Goal: Task Accomplishment & Management: Use online tool/utility

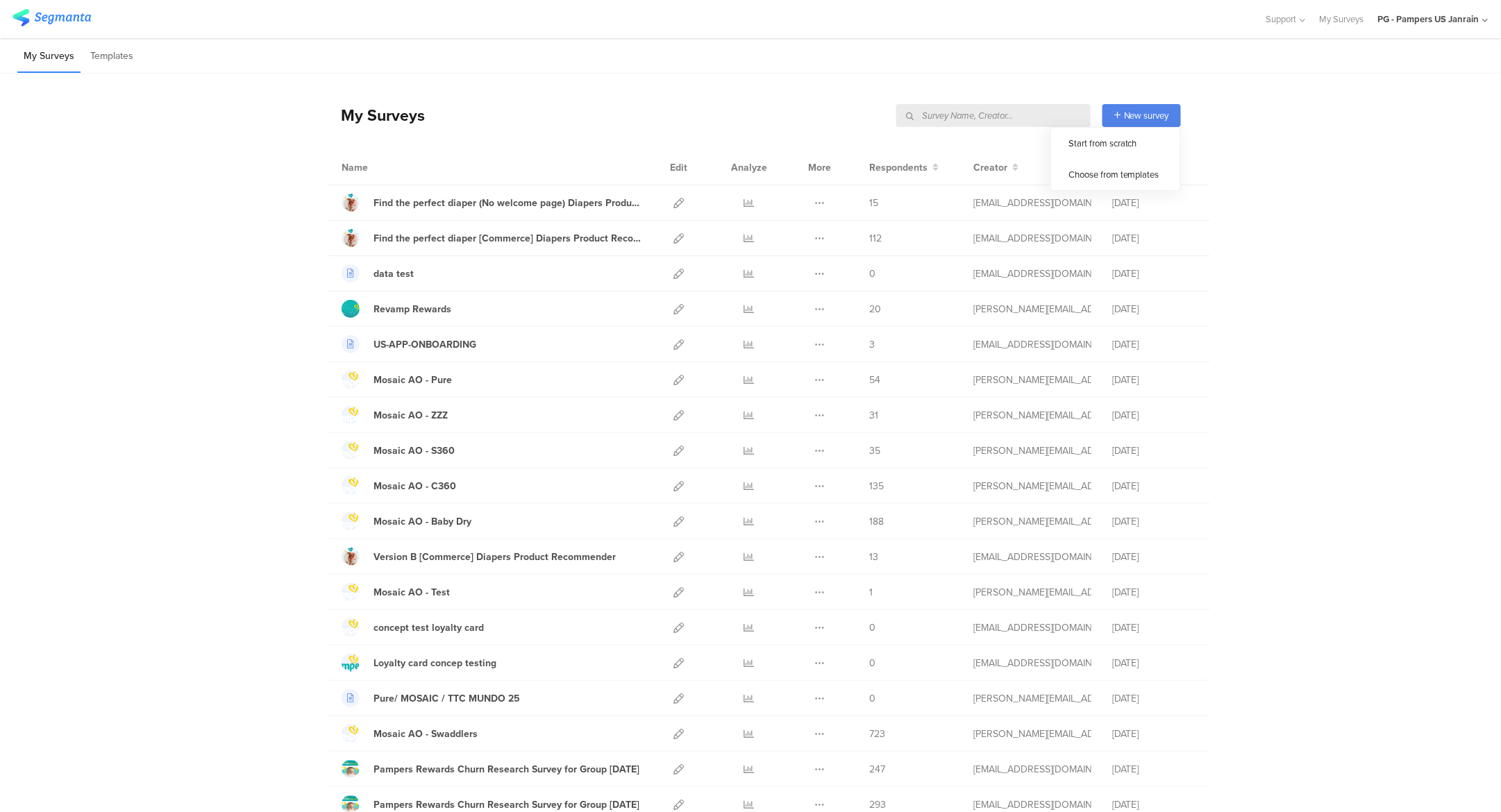
click at [1037, 112] on input "text" at bounding box center [993, 115] width 194 height 23
type input "r2d2"
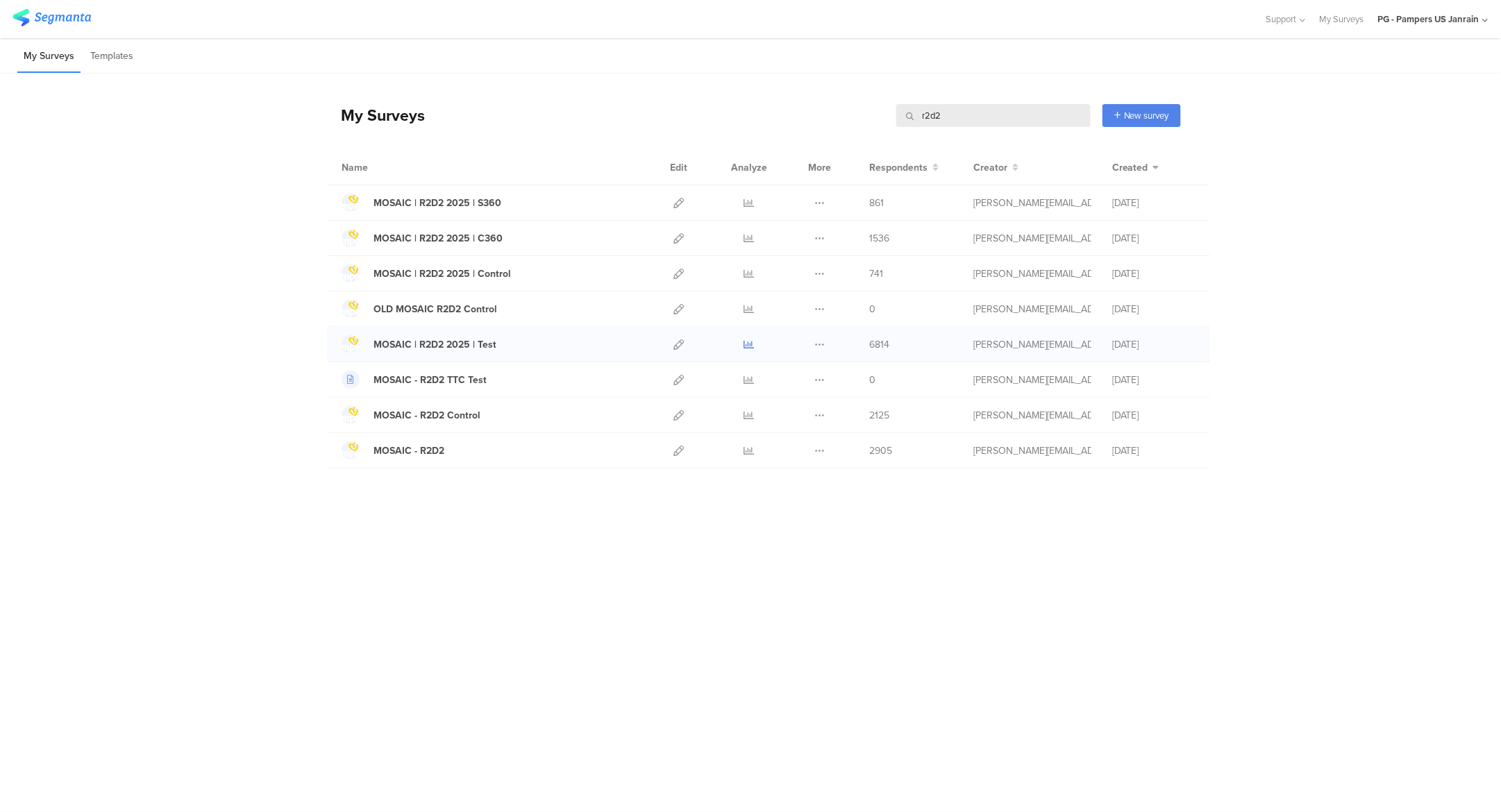
click at [750, 341] on icon at bounding box center [749, 345] width 10 height 10
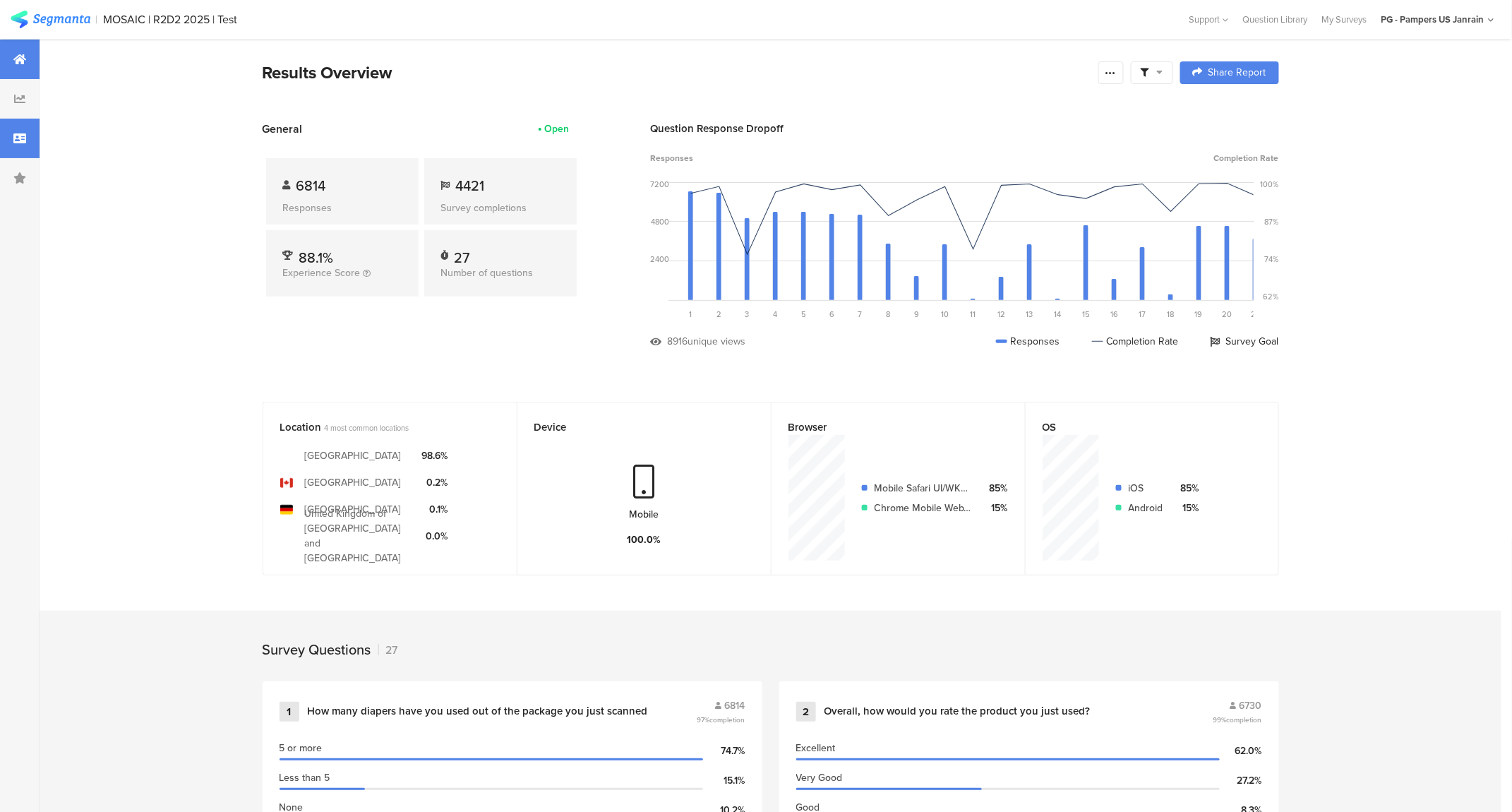
click at [28, 143] on div at bounding box center [20, 138] width 39 height 39
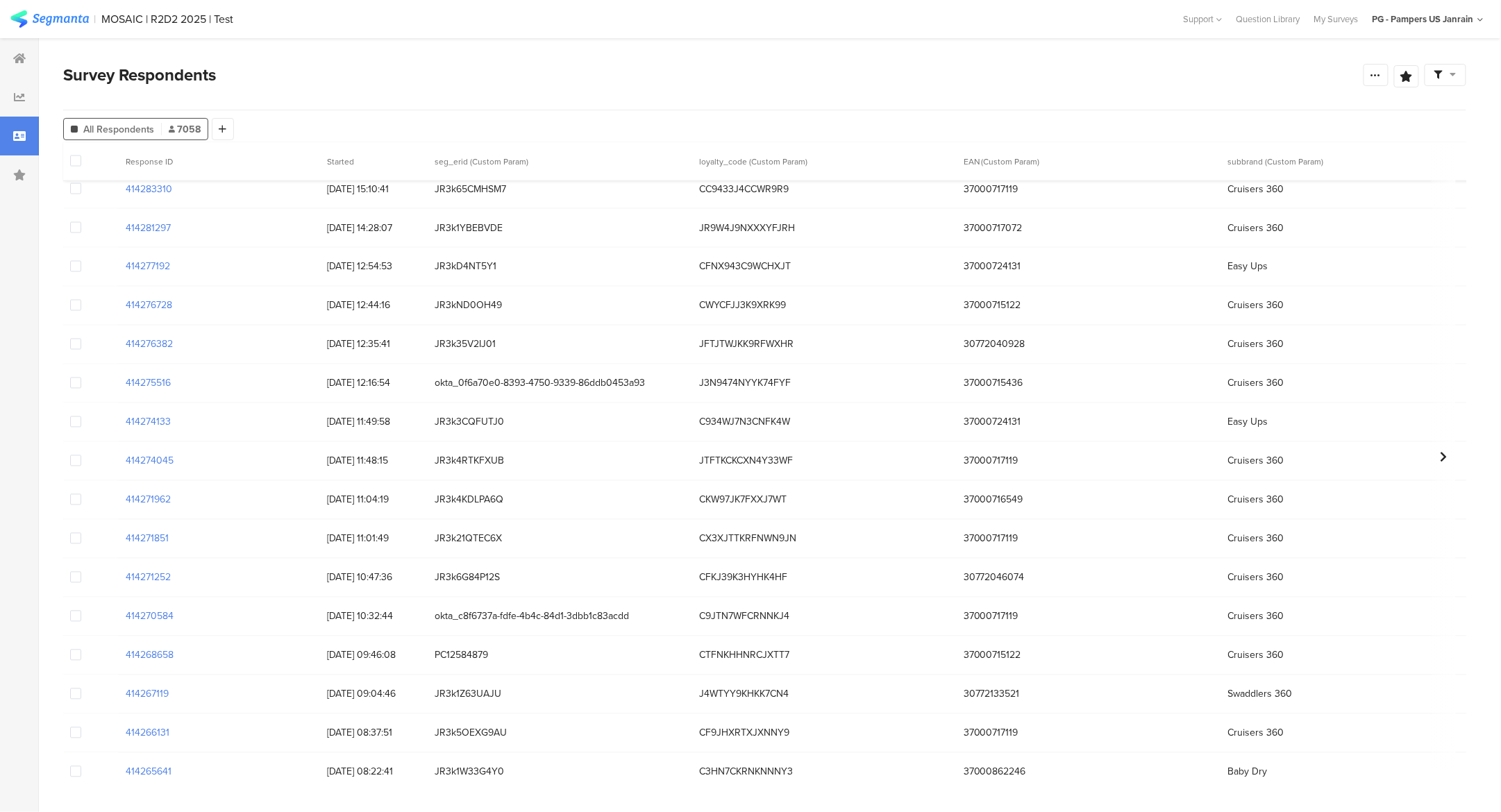
scroll to position [1203, 0]
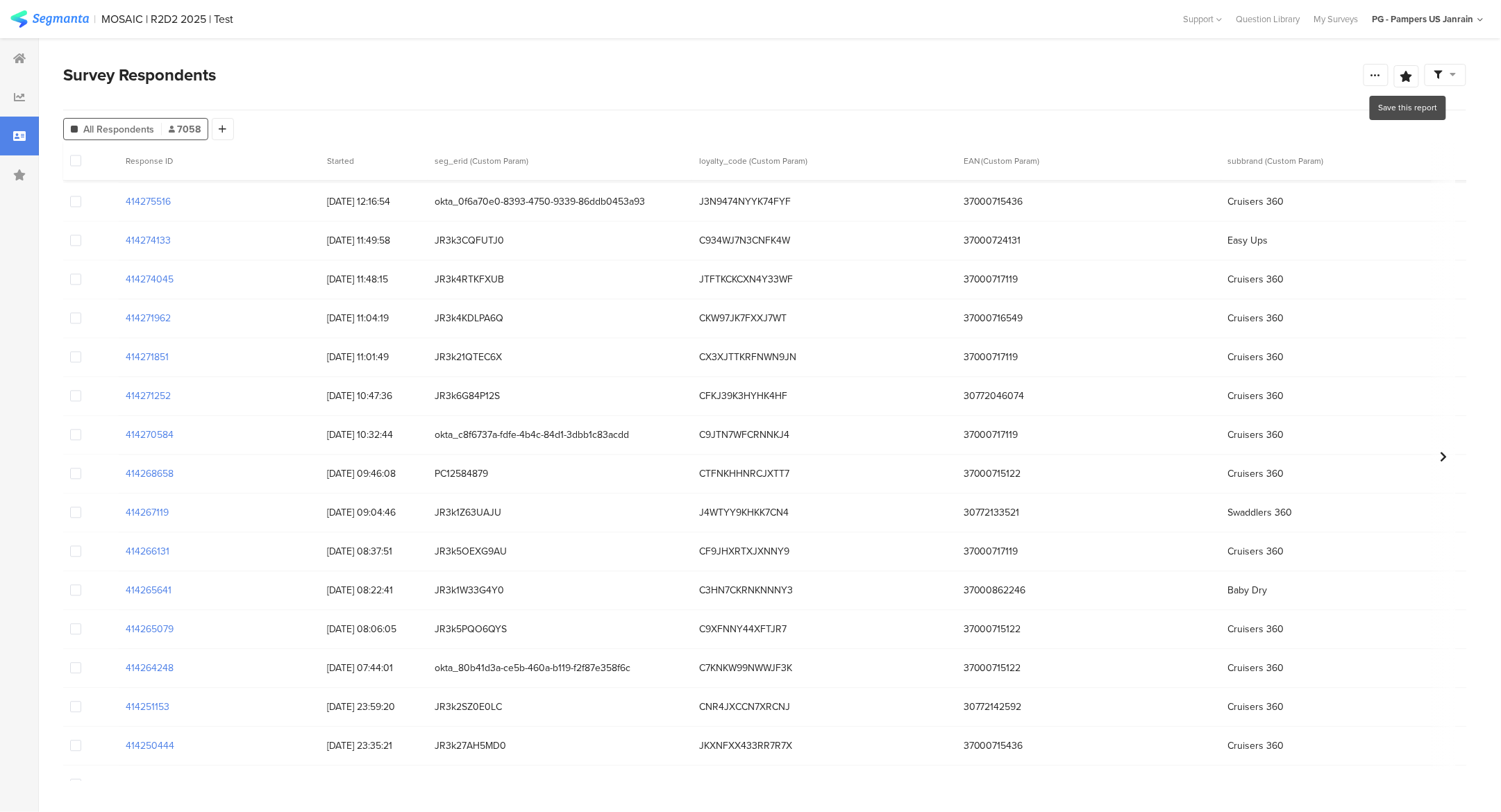
click at [1470, 70] on section "Survey Respondents Confidence Level 95 % Preview survey Edit survey Export Resu…" at bounding box center [764, 426] width 1452 height 774
click at [1461, 74] on div at bounding box center [1445, 74] width 42 height 23
click at [1447, 64] on div at bounding box center [1445, 74] width 42 height 23
click at [1367, 75] on div at bounding box center [1376, 74] width 25 height 23
click at [1261, 210] on div "Export Results" at bounding box center [1277, 216] width 222 height 14
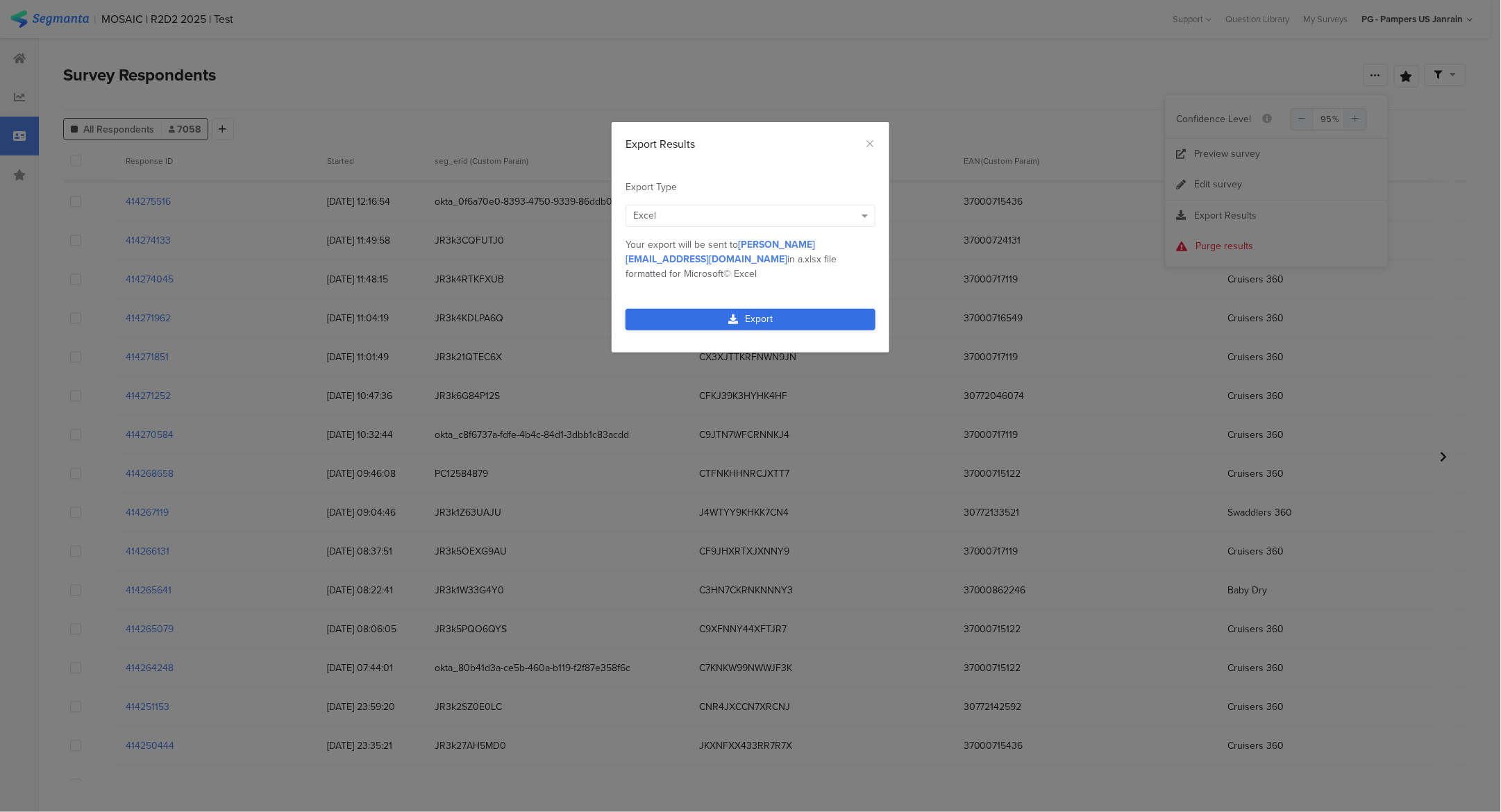
click at [698, 309] on link "Export" at bounding box center [750, 319] width 250 height 22
